Goal: Task Accomplishment & Management: Manage account settings

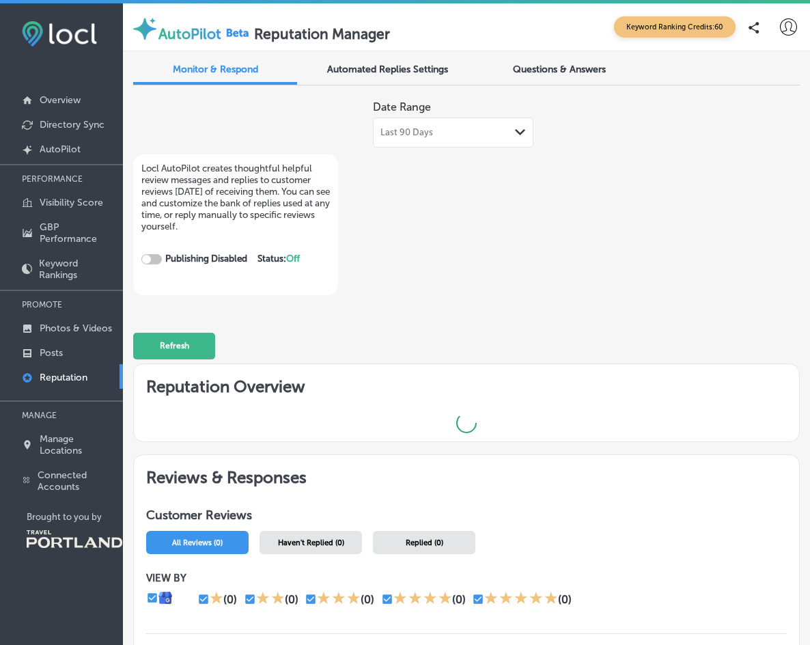
checkbox input "true"
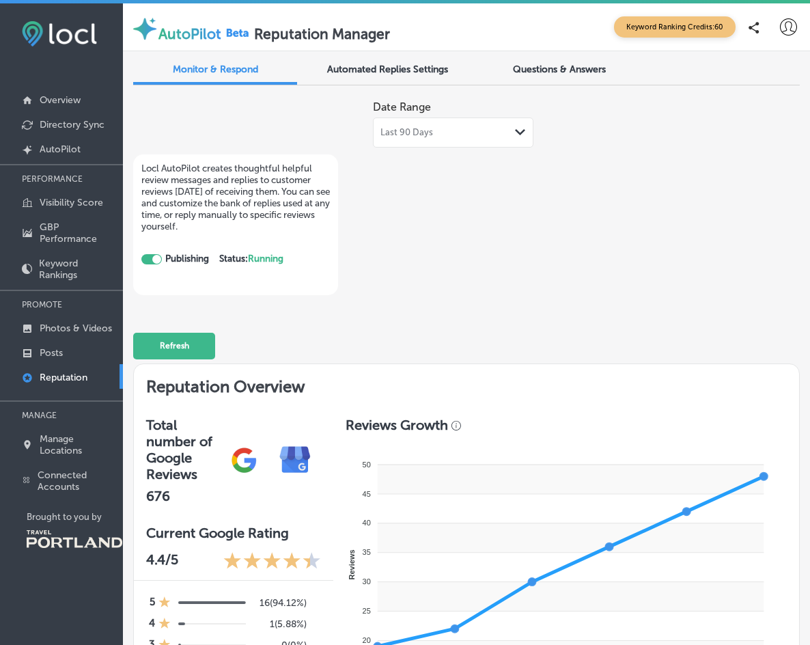
click at [396, 65] on span "Automated Replies Settings" at bounding box center [387, 70] width 121 height 12
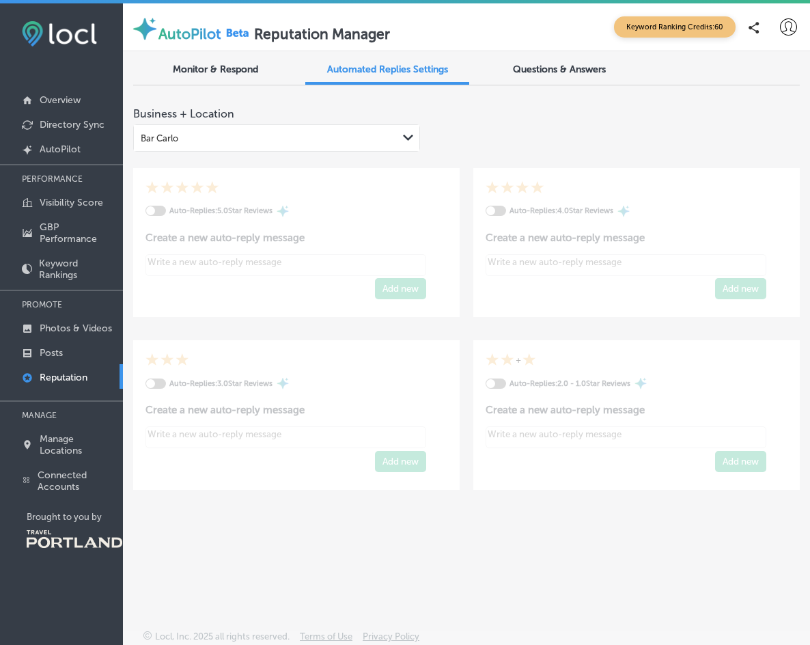
type textarea "x"
checkbox input "true"
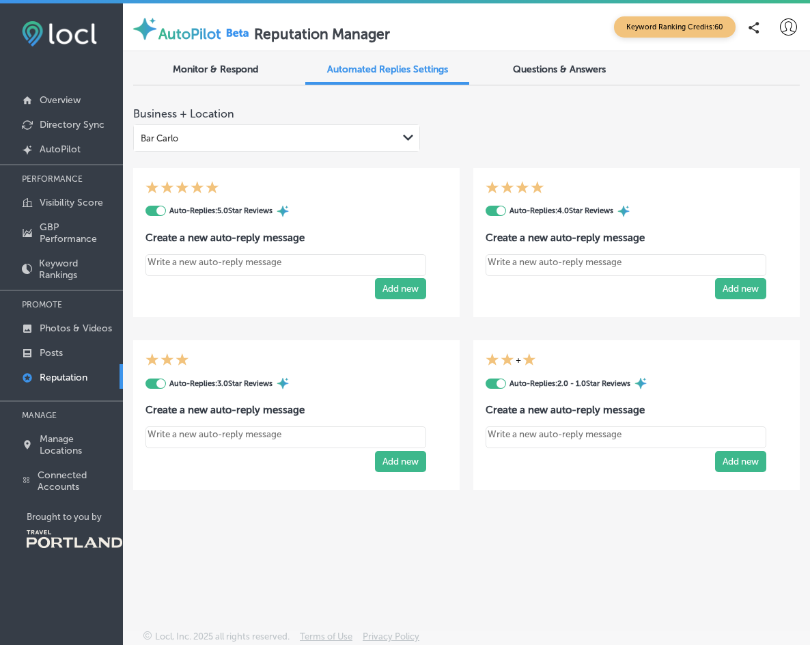
type textarea "x"
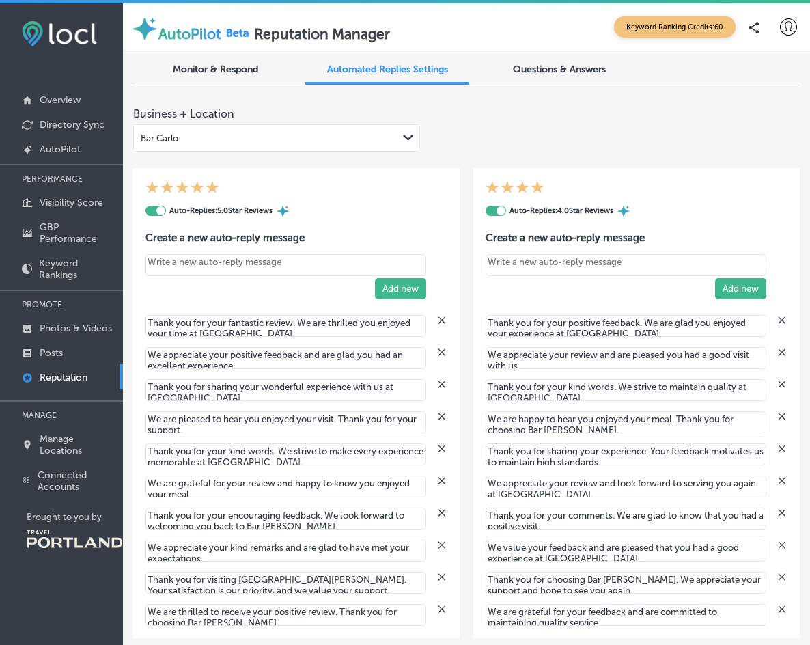
click at [580, 60] on div "Questions & Answers" at bounding box center [560, 71] width 164 height 28
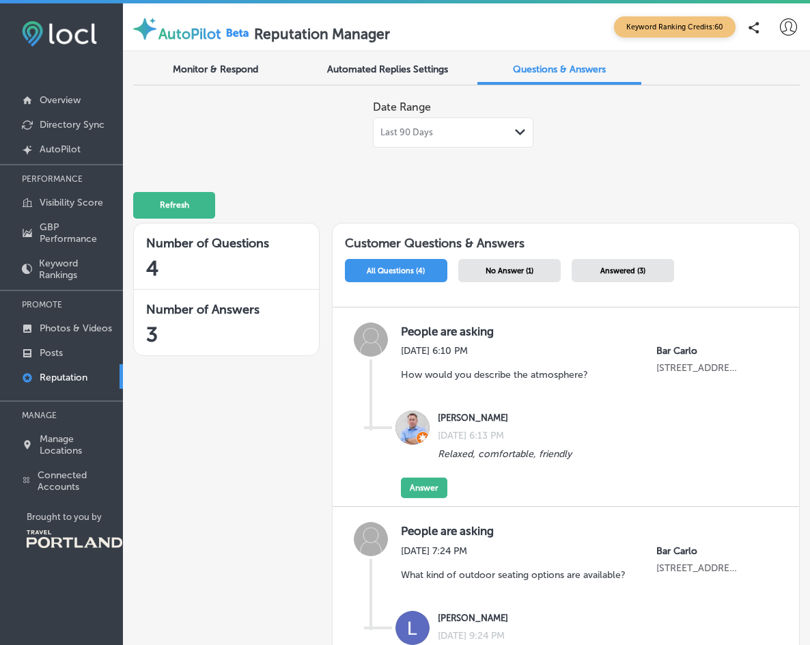
click at [507, 270] on span "No Answer (1)" at bounding box center [510, 270] width 48 height 9
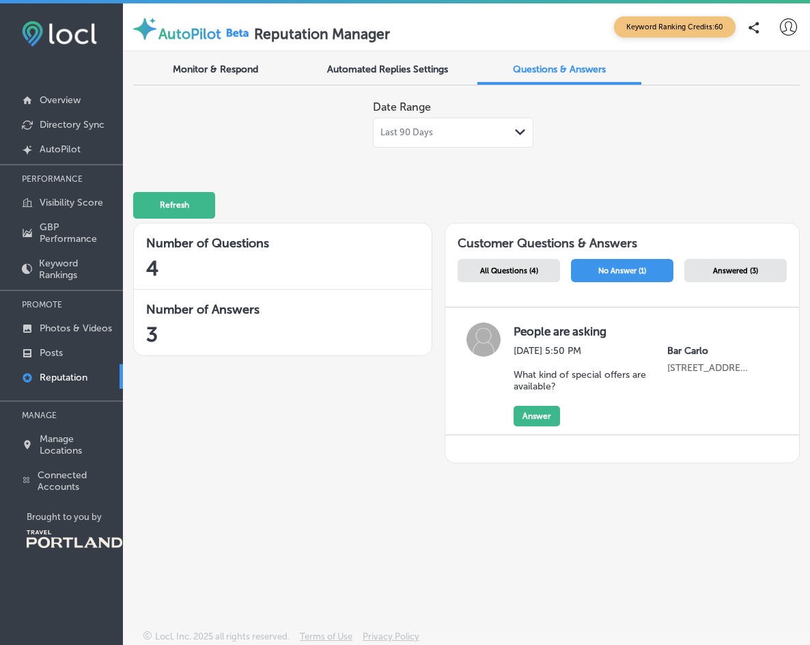
click at [714, 275] on div "Answered (3)" at bounding box center [736, 270] width 102 height 23
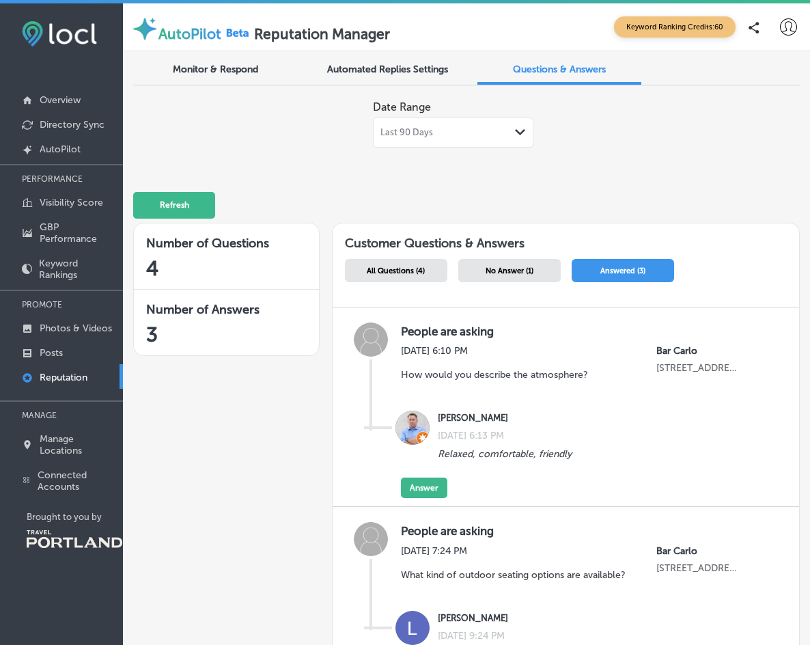
click at [385, 275] on div "All Questions (4)" at bounding box center [396, 270] width 102 height 23
click at [215, 72] on span "Monitor & Respond" at bounding box center [215, 70] width 85 height 12
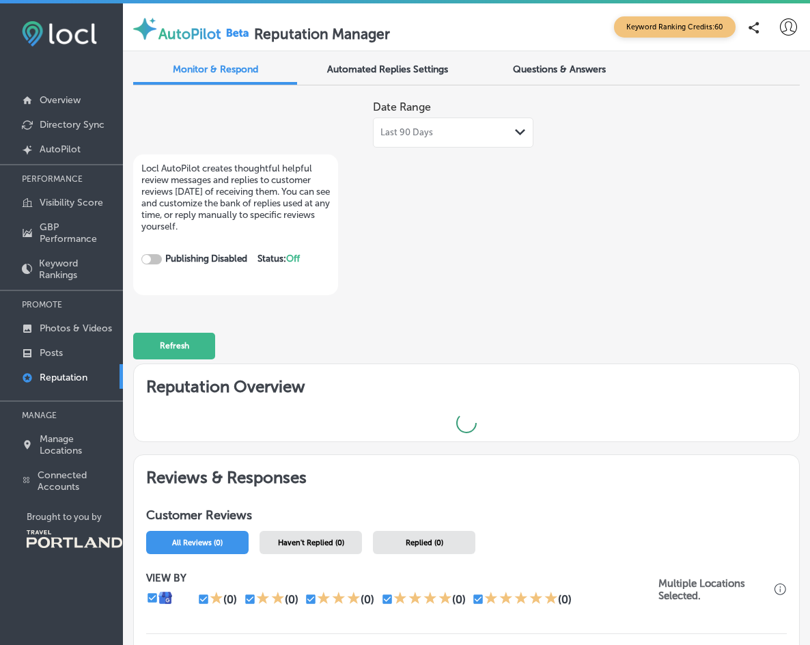
checkbox input "true"
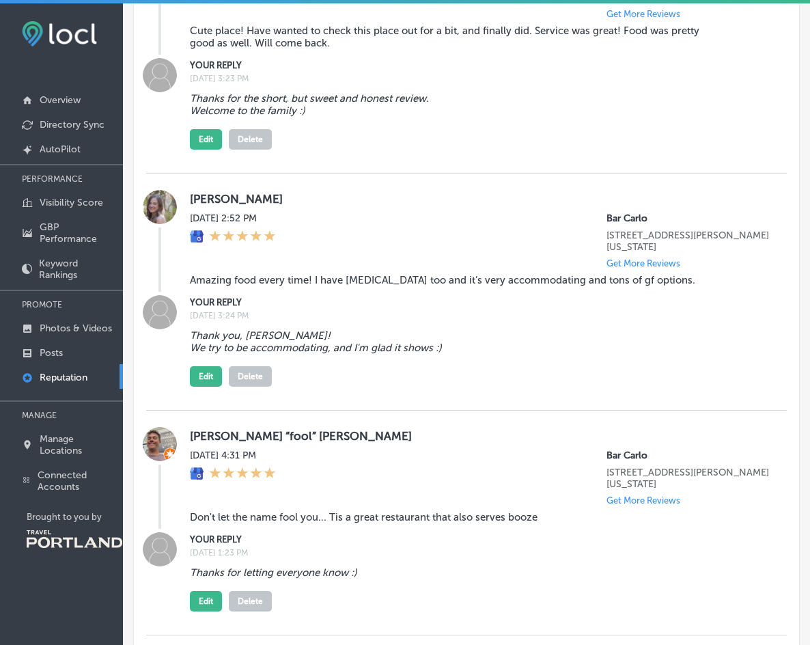
scroll to position [3472, 0]
click at [62, 323] on p "Photos & Videos" at bounding box center [76, 328] width 72 height 12
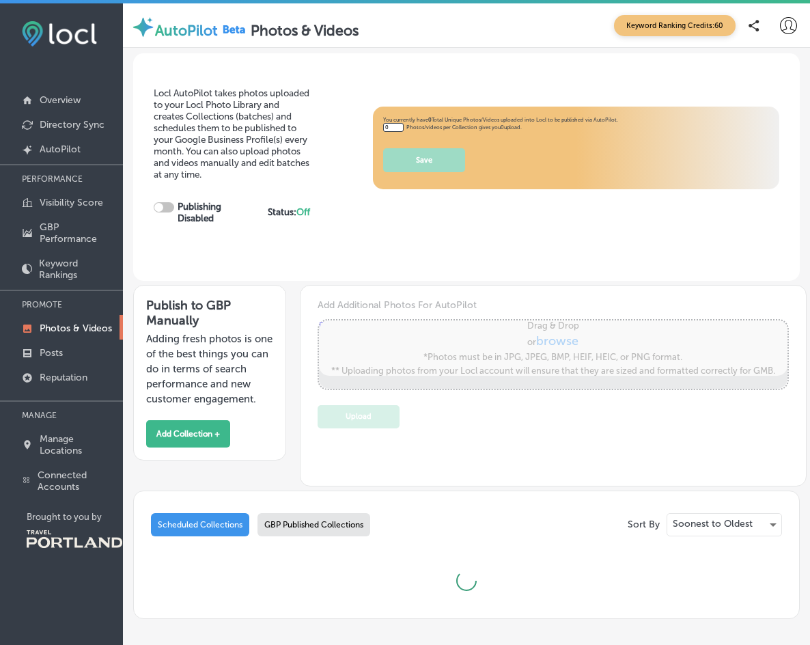
type input "5"
checkbox input "true"
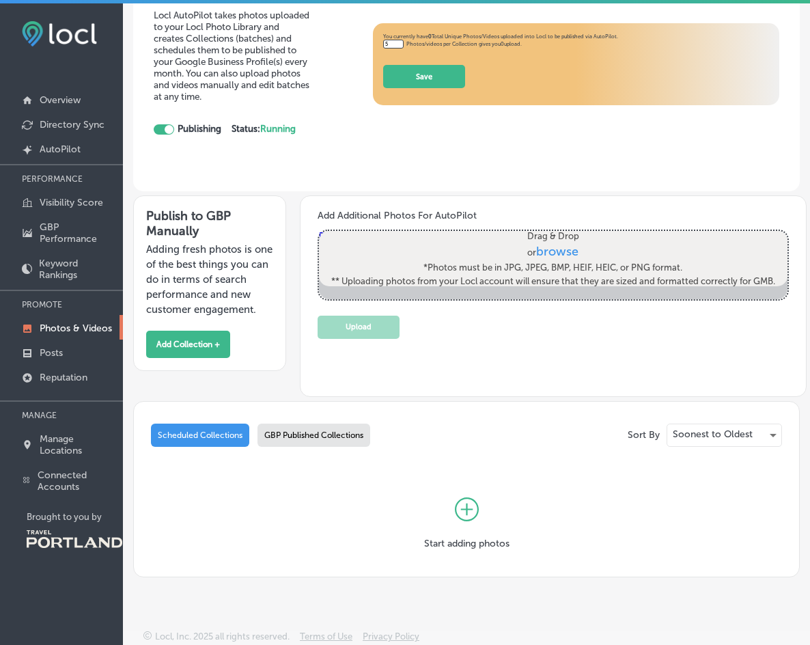
scroll to position [83, 0]
click at [303, 433] on div "GBP Published Collections" at bounding box center [314, 435] width 113 height 23
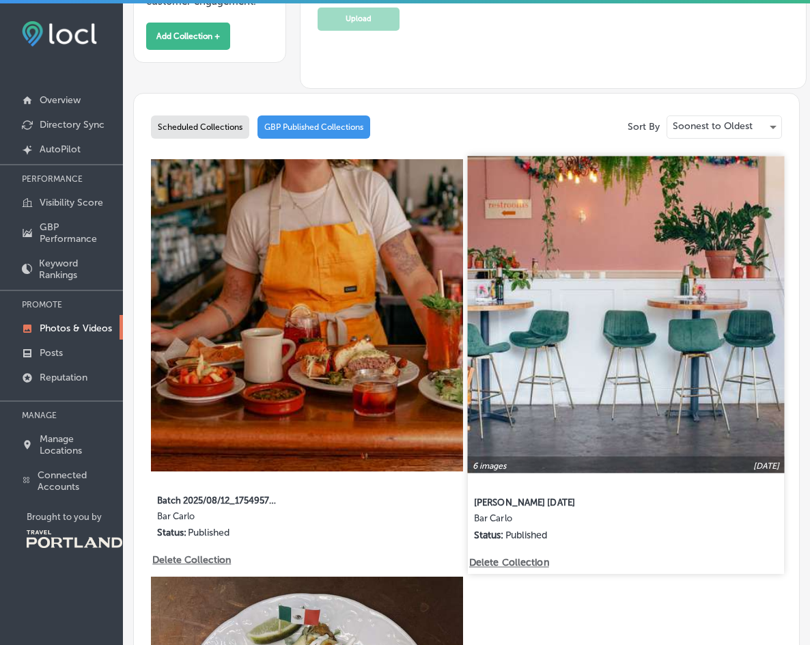
scroll to position [383, 0]
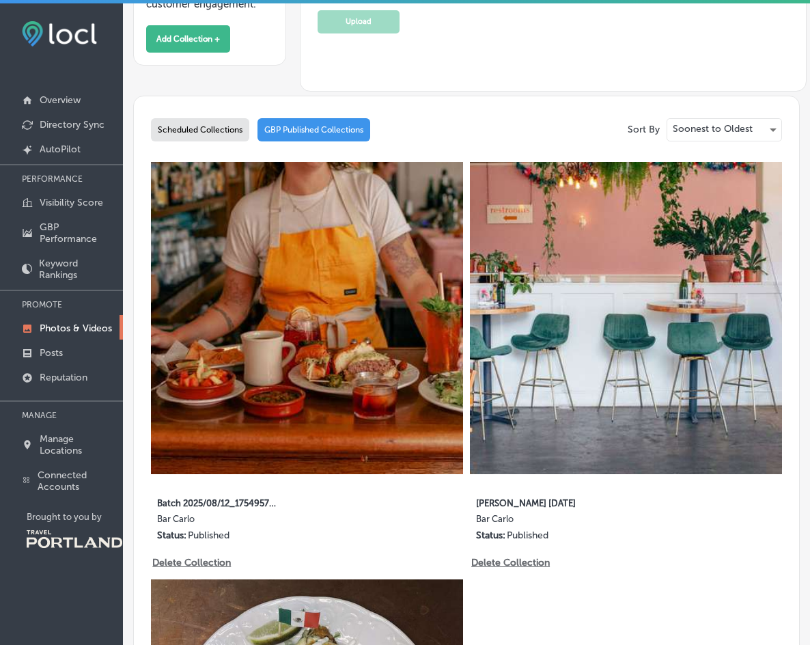
click at [196, 132] on div "Scheduled Collections" at bounding box center [200, 129] width 98 height 23
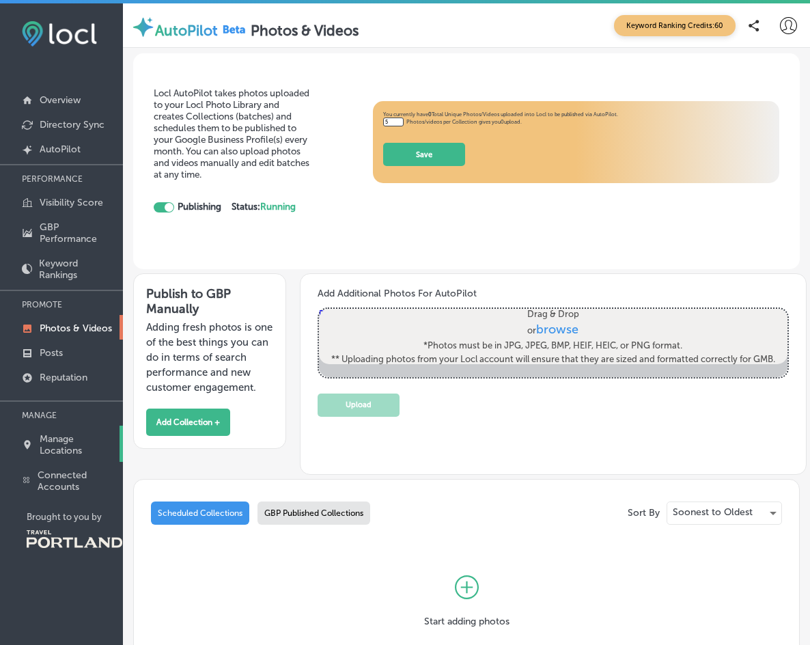
click at [52, 437] on p "Manage Locations" at bounding box center [78, 444] width 77 height 23
